Goal: Navigation & Orientation: Find specific page/section

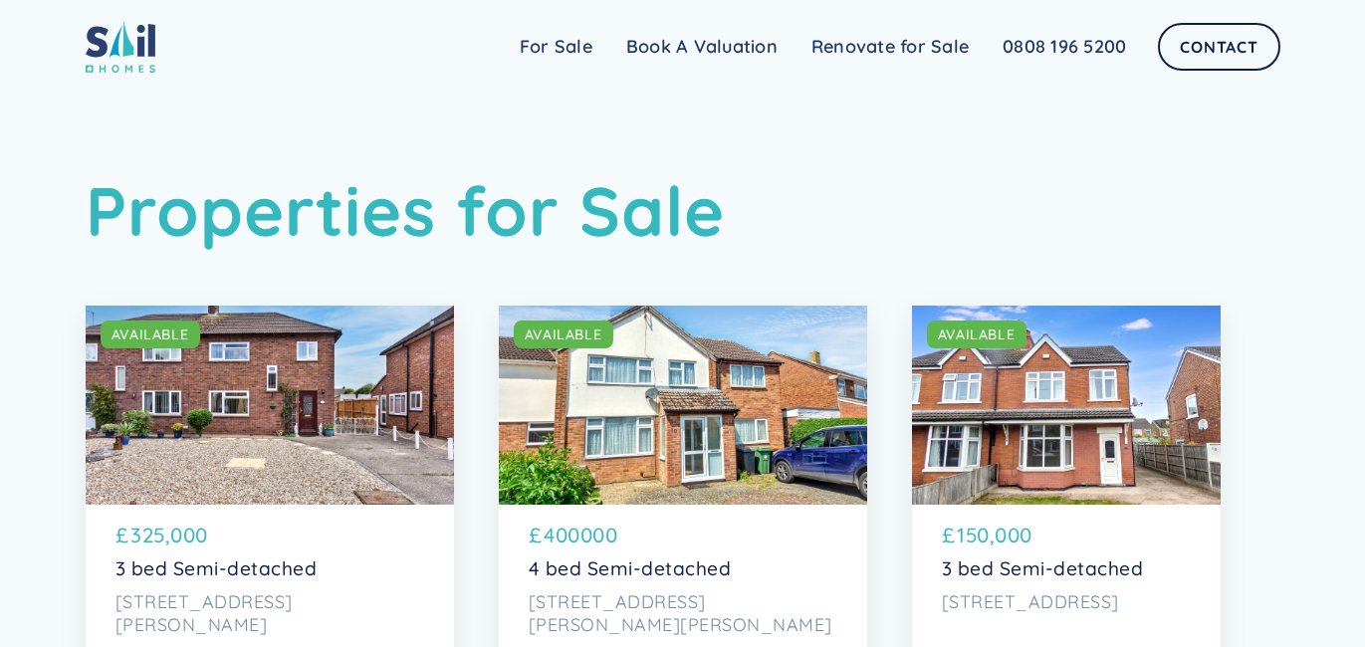
drag, startPoint x: 1364, startPoint y: 14, endPoint x: 1277, endPoint y: -12, distance: 90.4
click at [1277, 0] on html "Sail Home For Sale FAQs Blog Testimonials Renovate for Sale Book A Valuation Re…" at bounding box center [682, 323] width 1365 height 647
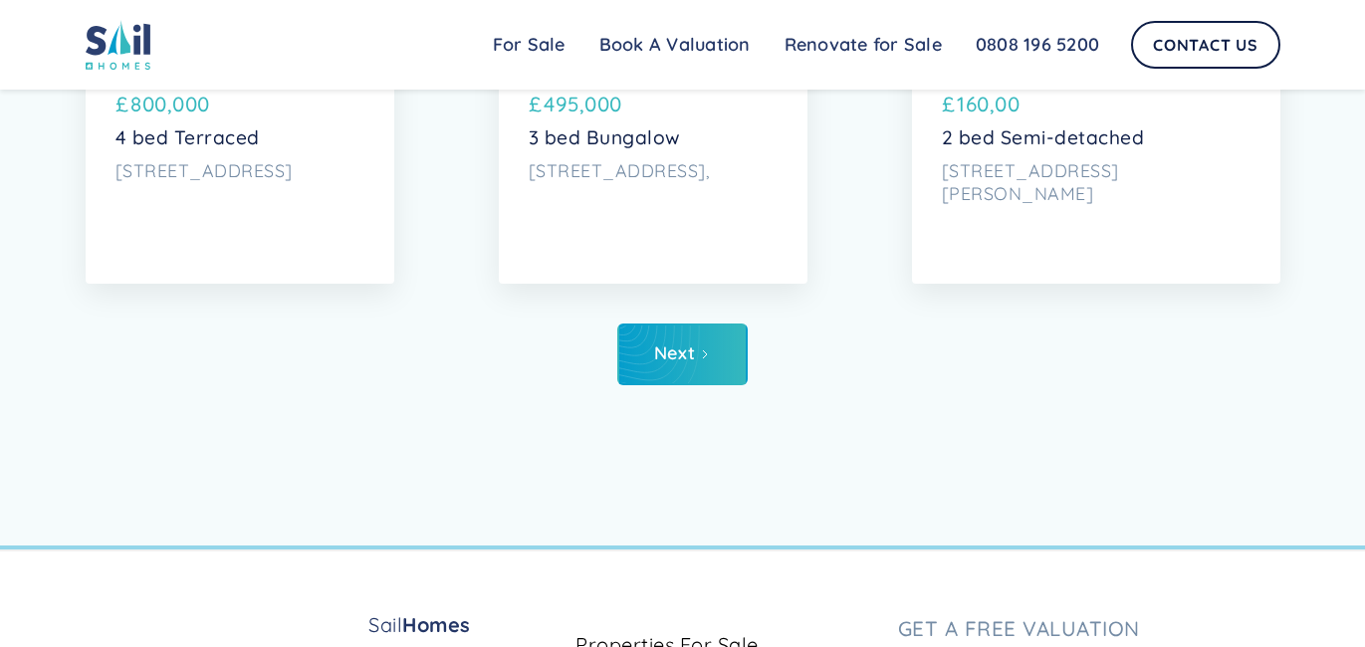
scroll to position [9134, 0]
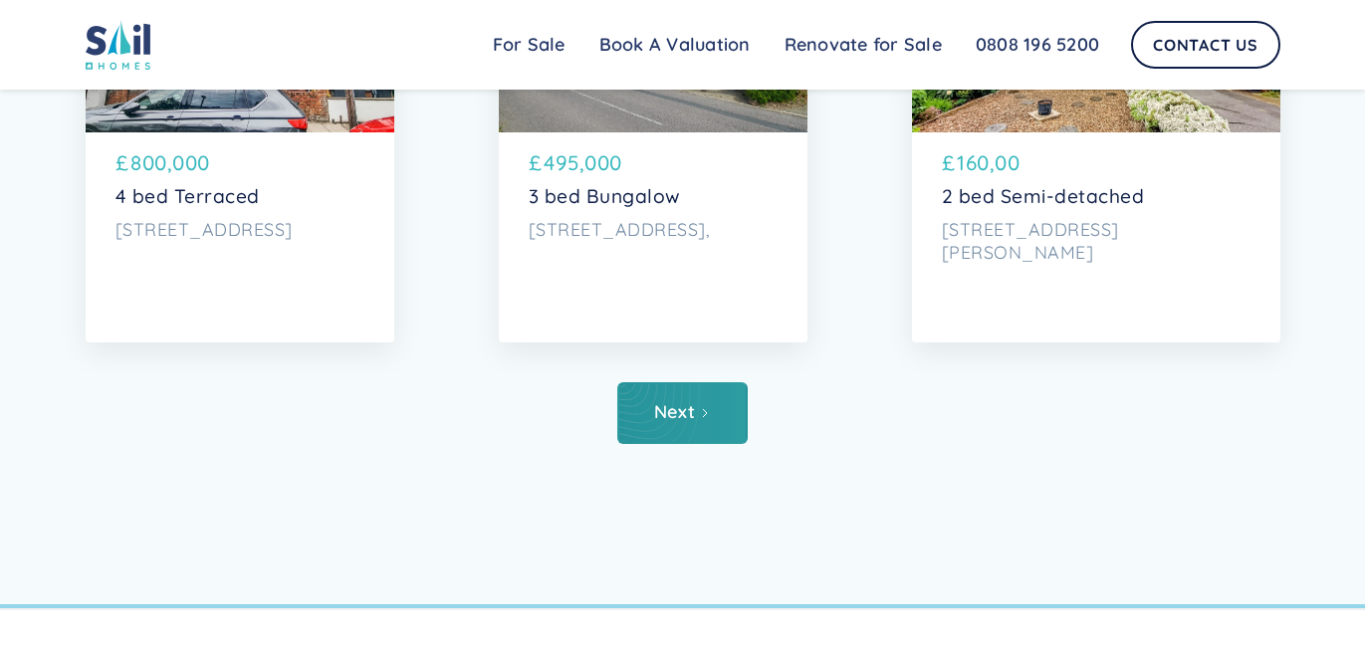
click at [661, 434] on link "Next" at bounding box center [682, 413] width 130 height 62
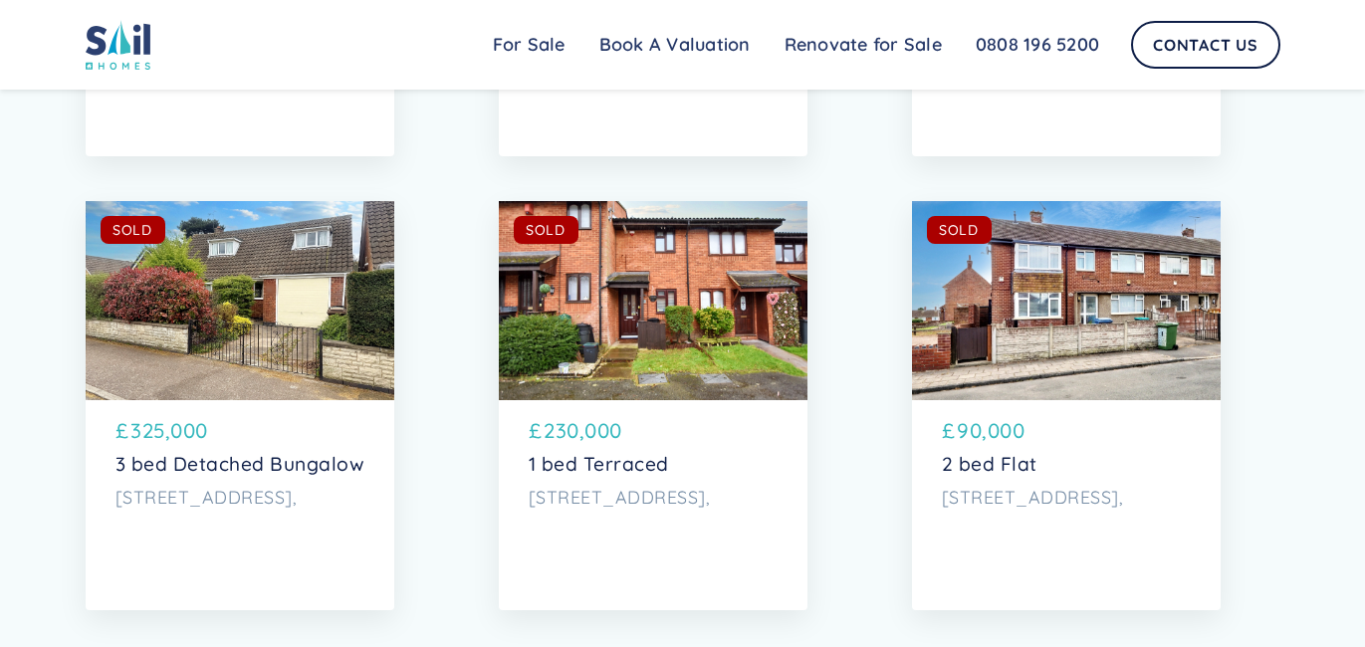
scroll to position [8945, 0]
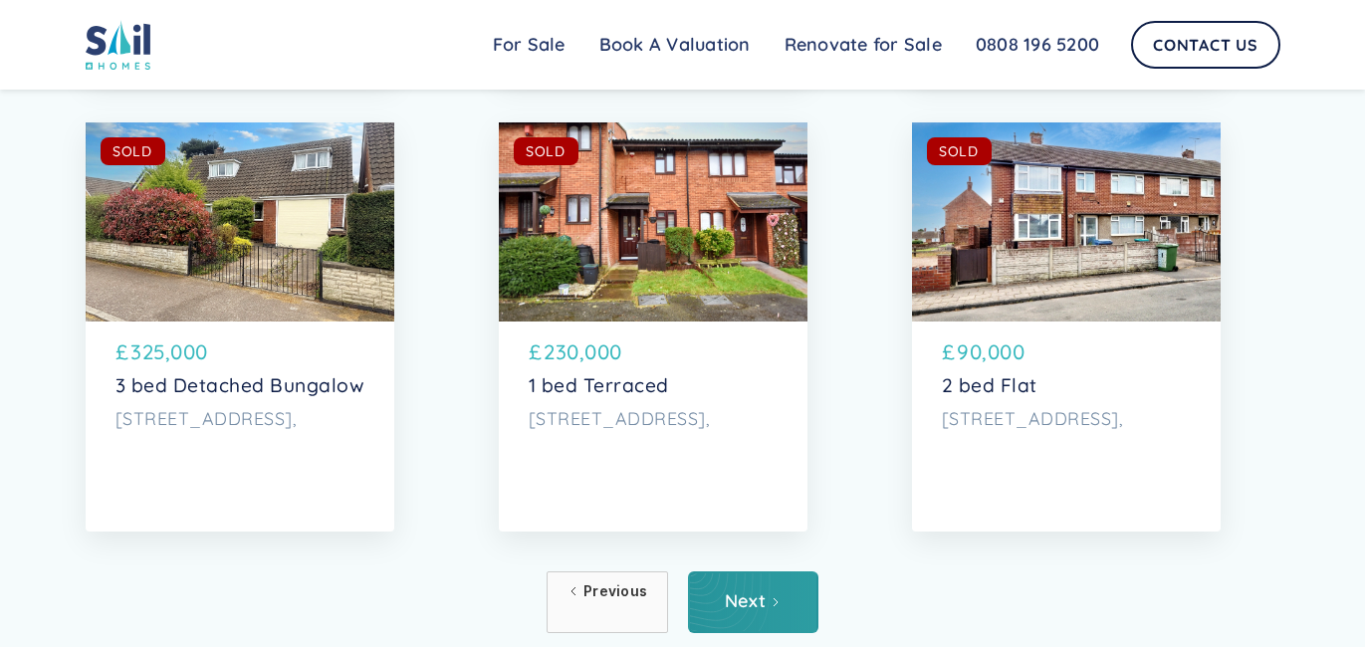
click at [773, 604] on icon "Next Page" at bounding box center [776, 602] width 12 height 12
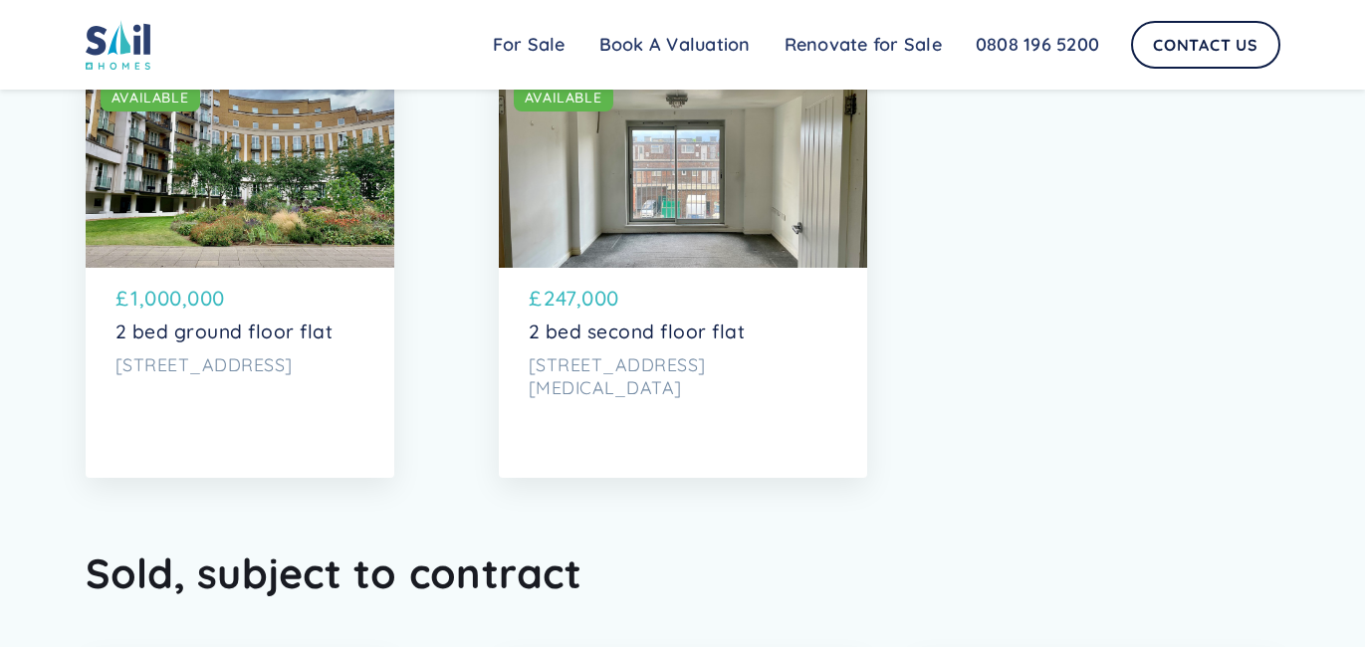
scroll to position [7439, 0]
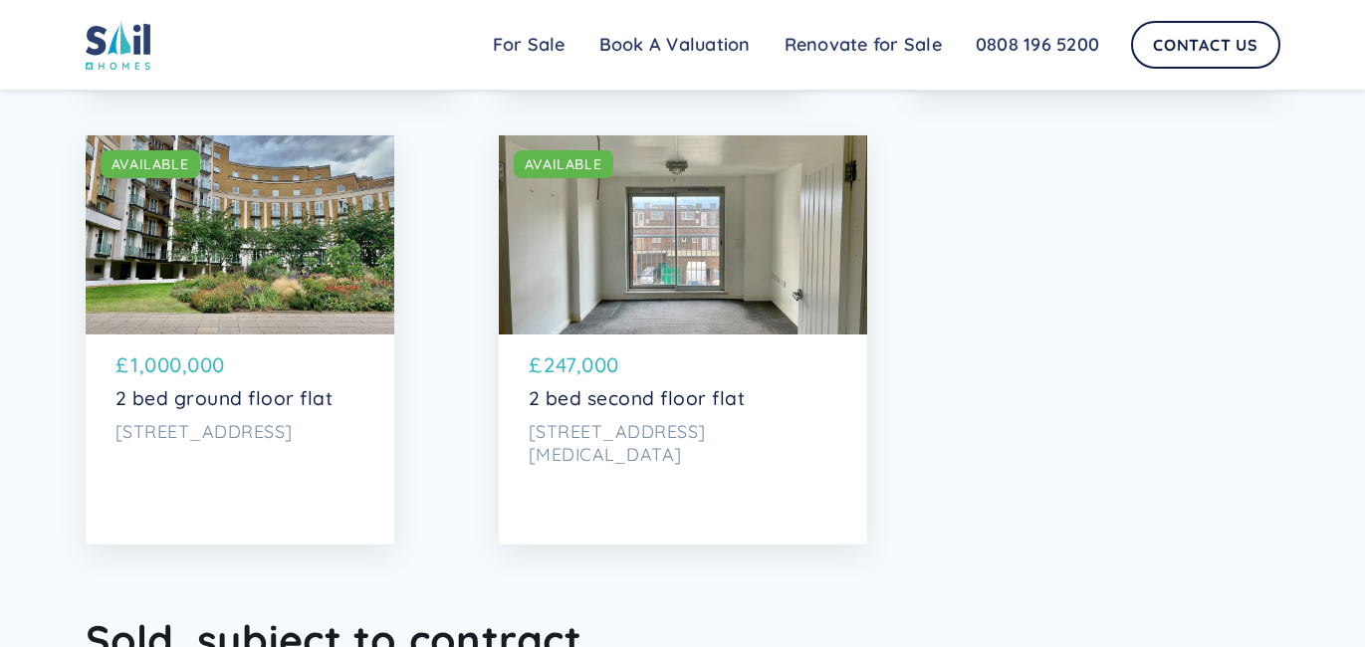
drag, startPoint x: 1364, startPoint y: 22, endPoint x: 1360, endPoint y: 499, distance: 476.9
